Goal: Task Accomplishment & Management: Use online tool/utility

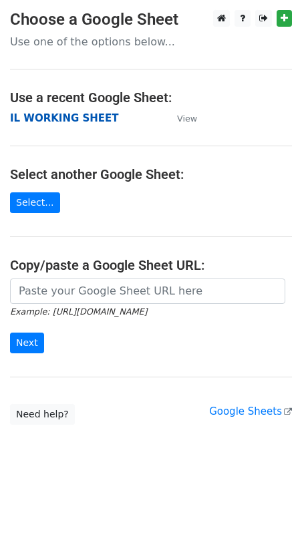
click at [39, 115] on strong "IL WORKING SHEET" at bounding box center [64, 118] width 109 height 12
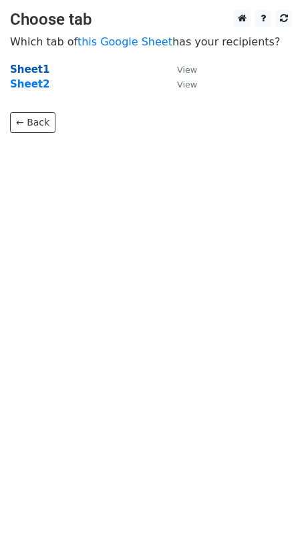
click at [28, 67] on strong "Sheet1" at bounding box center [29, 69] width 39 height 12
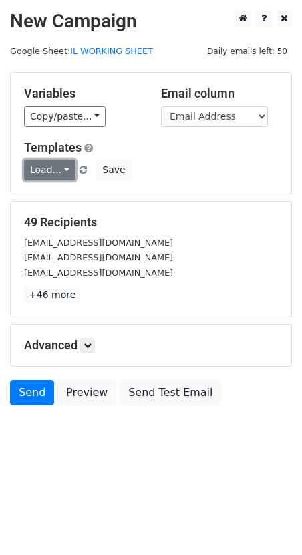
click at [55, 174] on link "Load..." at bounding box center [49, 170] width 51 height 21
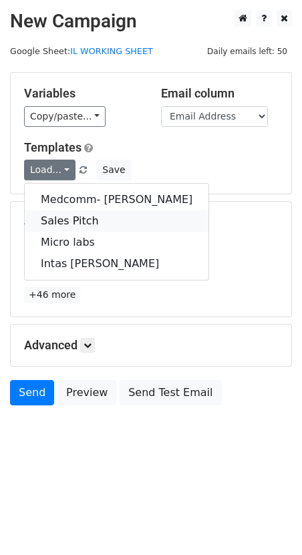
click at [60, 224] on link "Sales Pitch" at bounding box center [117, 220] width 184 height 21
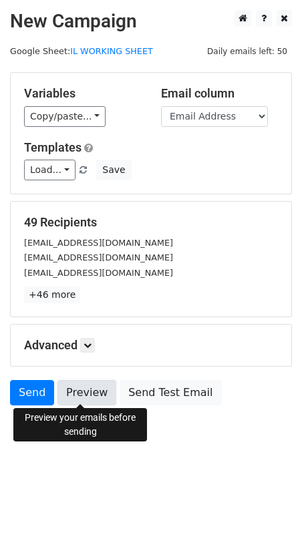
click at [77, 389] on link "Preview" at bounding box center [86, 392] width 59 height 25
click at [76, 392] on link "Preview" at bounding box center [86, 392] width 59 height 25
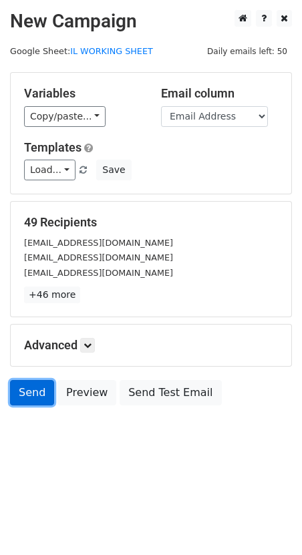
click at [26, 391] on link "Send" at bounding box center [32, 392] width 44 height 25
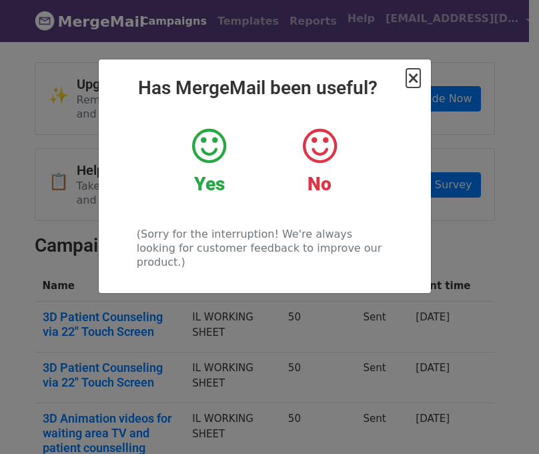
click at [415, 78] on span "×" at bounding box center [413, 78] width 13 height 19
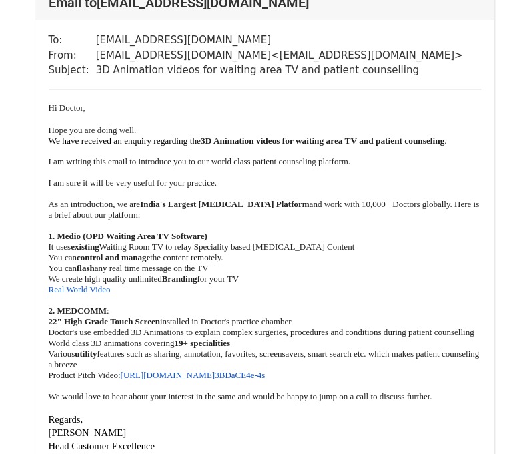
scroll to position [663, 0]
